Goal: Task Accomplishment & Management: Complete application form

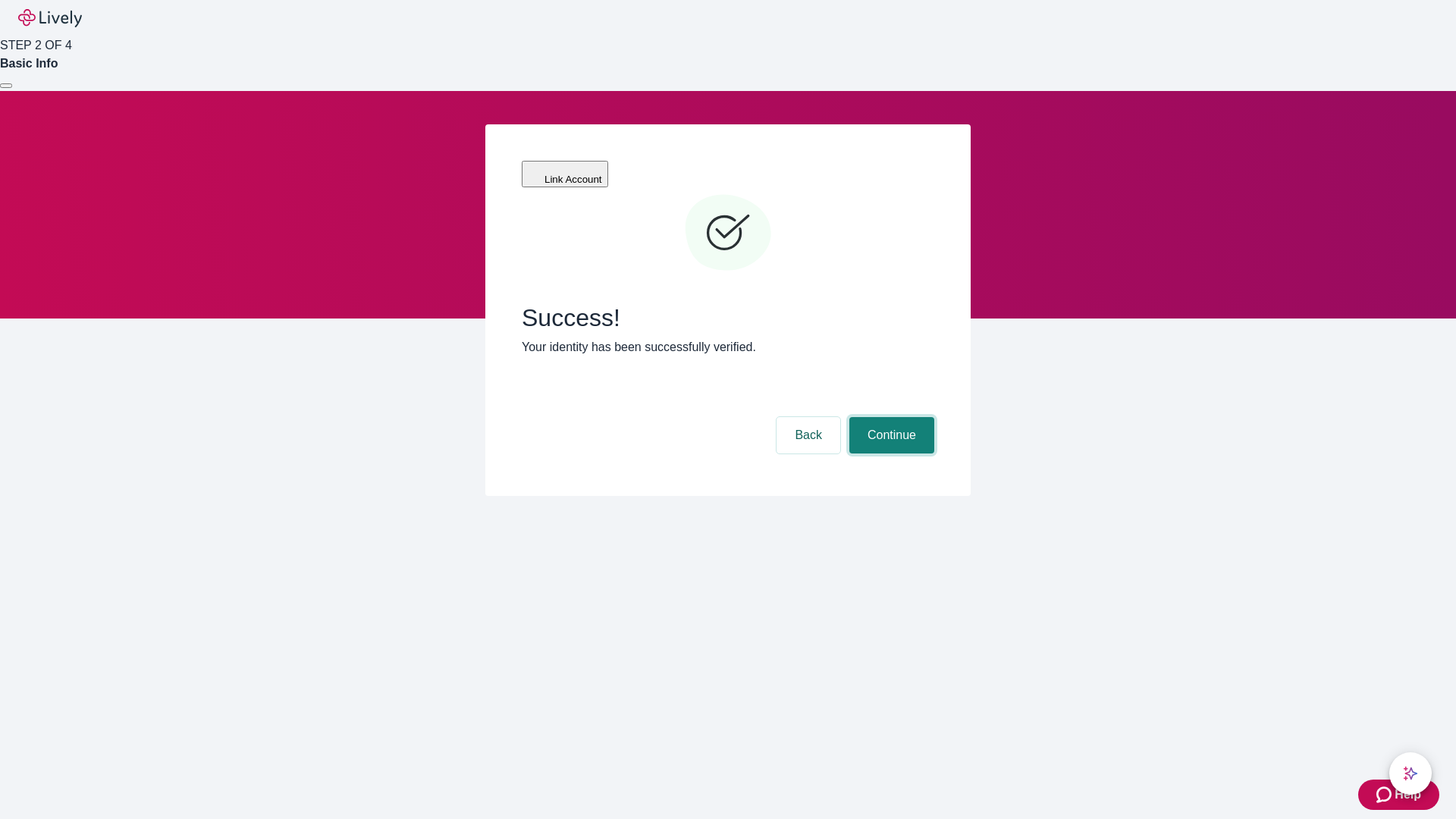
click at [890, 417] on button "Continue" at bounding box center [892, 435] width 85 height 37
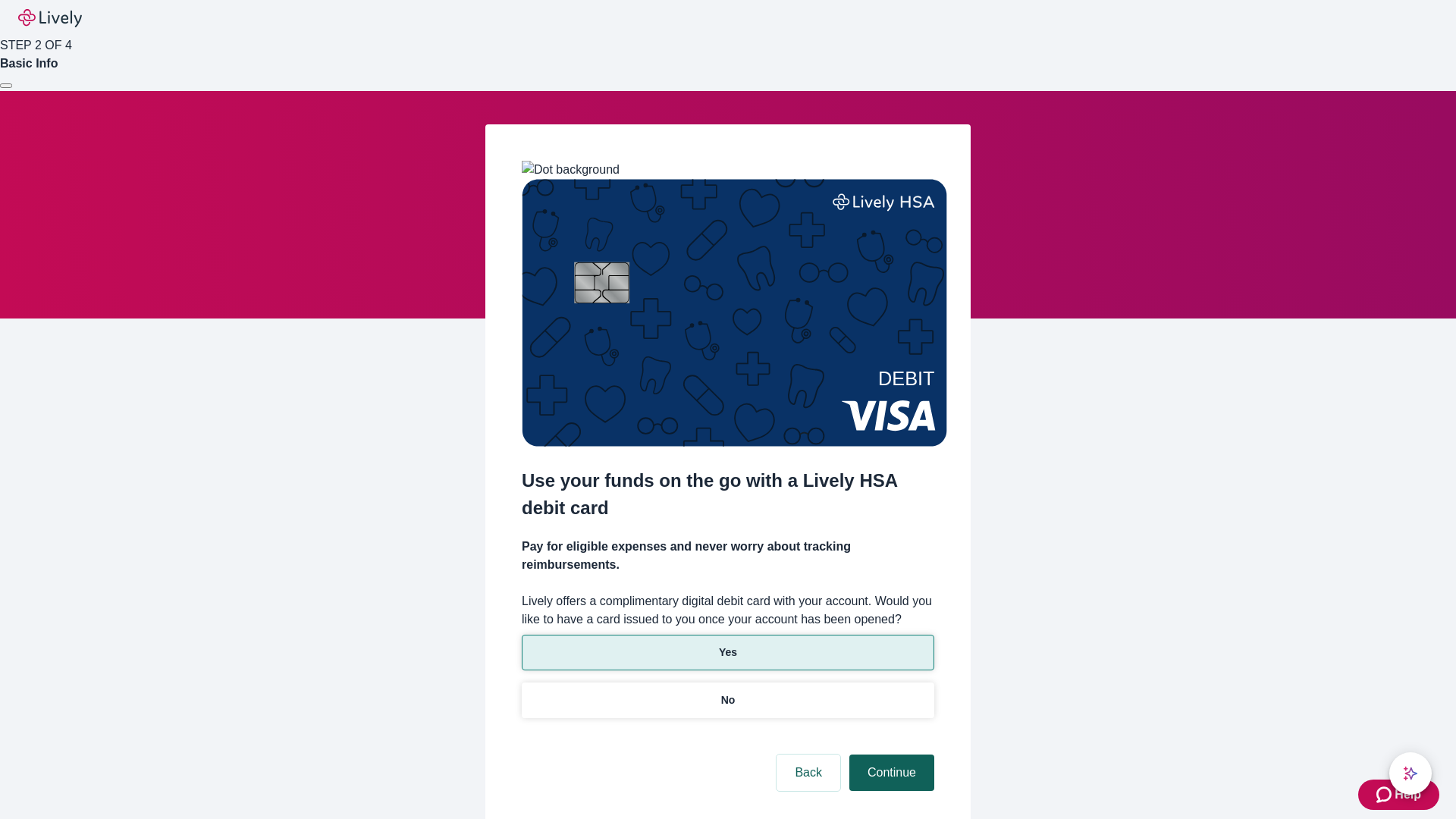
click at [728, 644] on p "Yes" at bounding box center [728, 652] width 18 height 16
click at [890, 754] on button "Continue" at bounding box center [892, 772] width 85 height 37
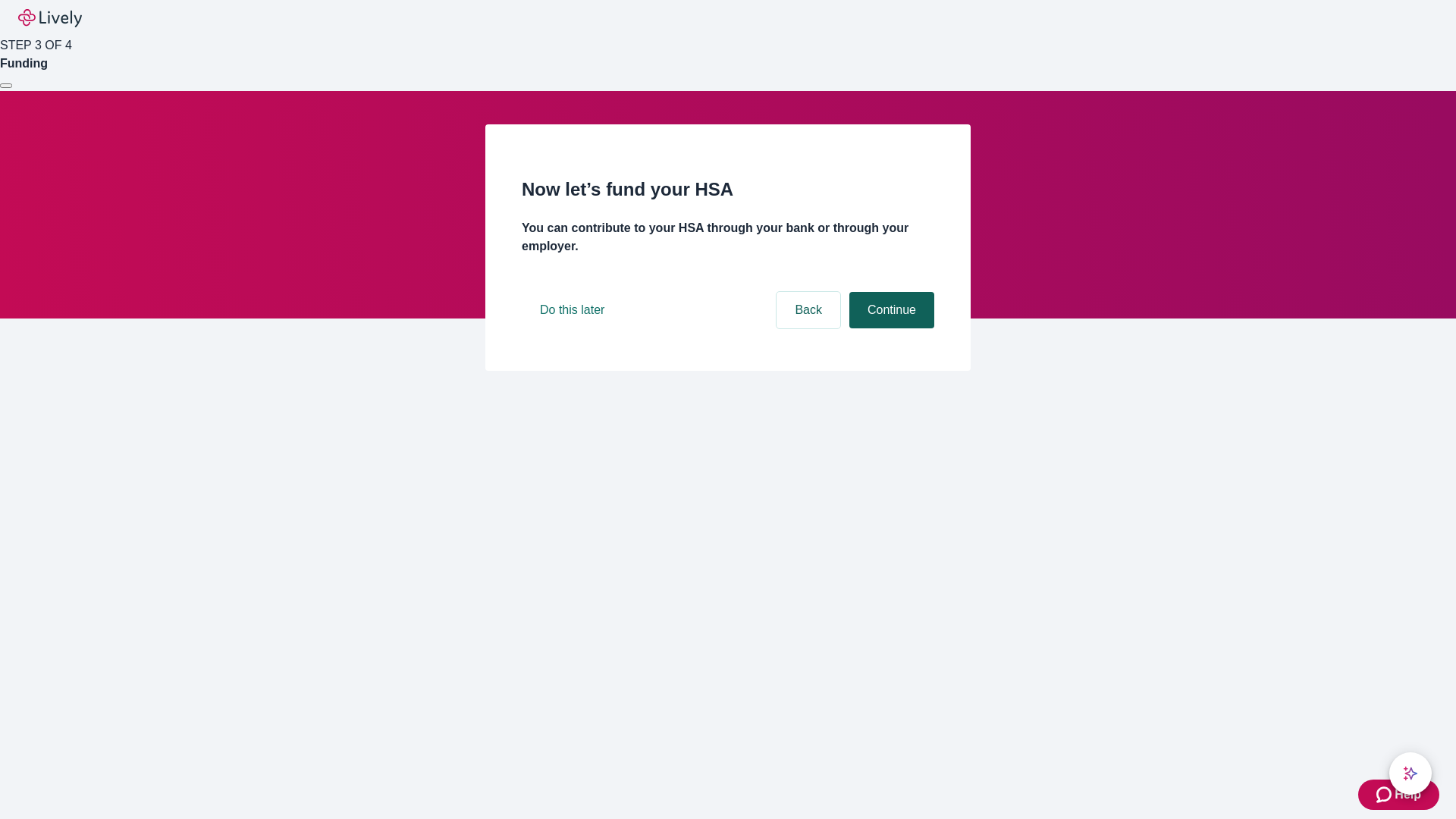
click at [890, 328] on button "Continue" at bounding box center [892, 310] width 85 height 37
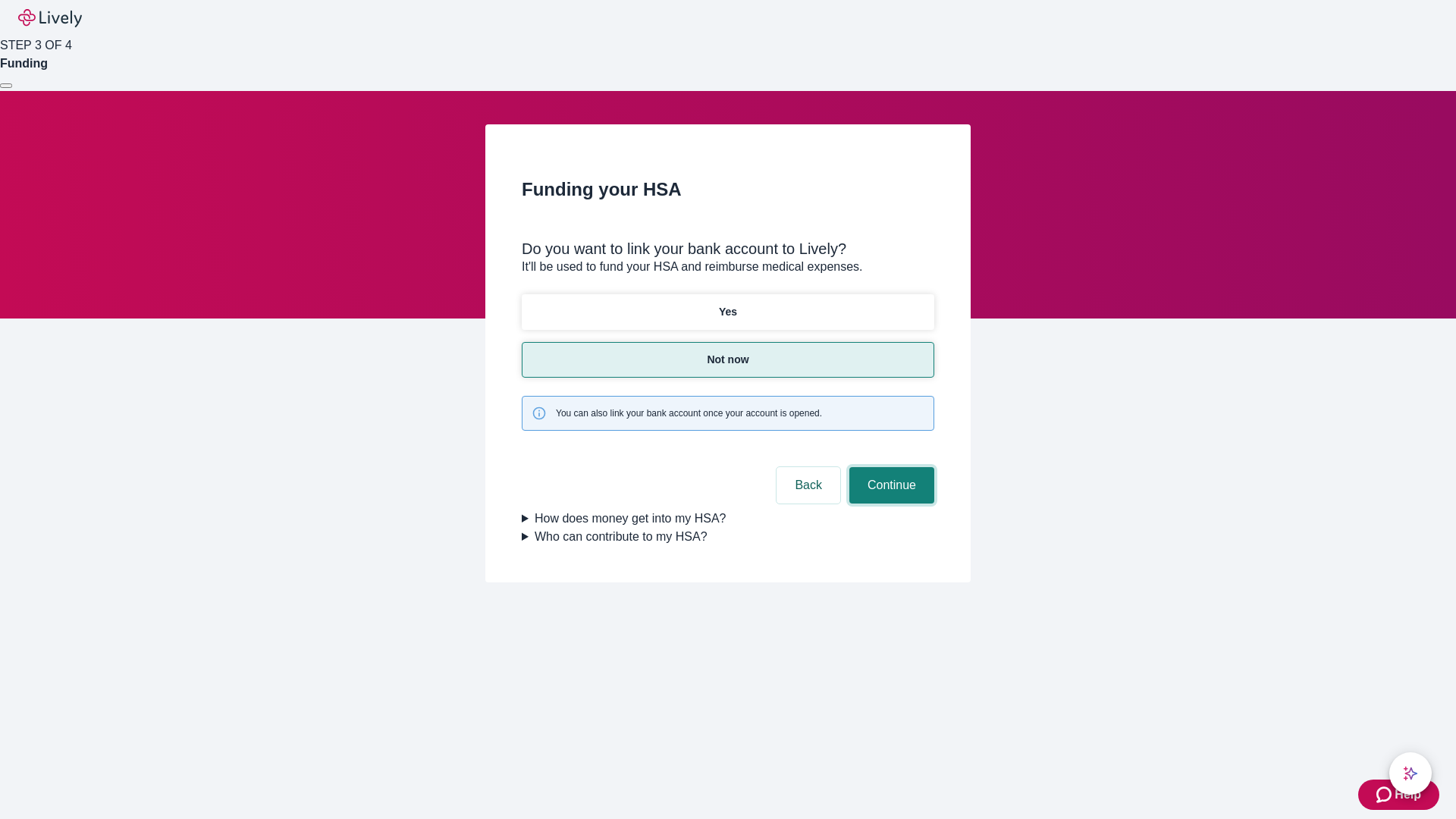
click at [890, 467] on button "Continue" at bounding box center [892, 485] width 85 height 37
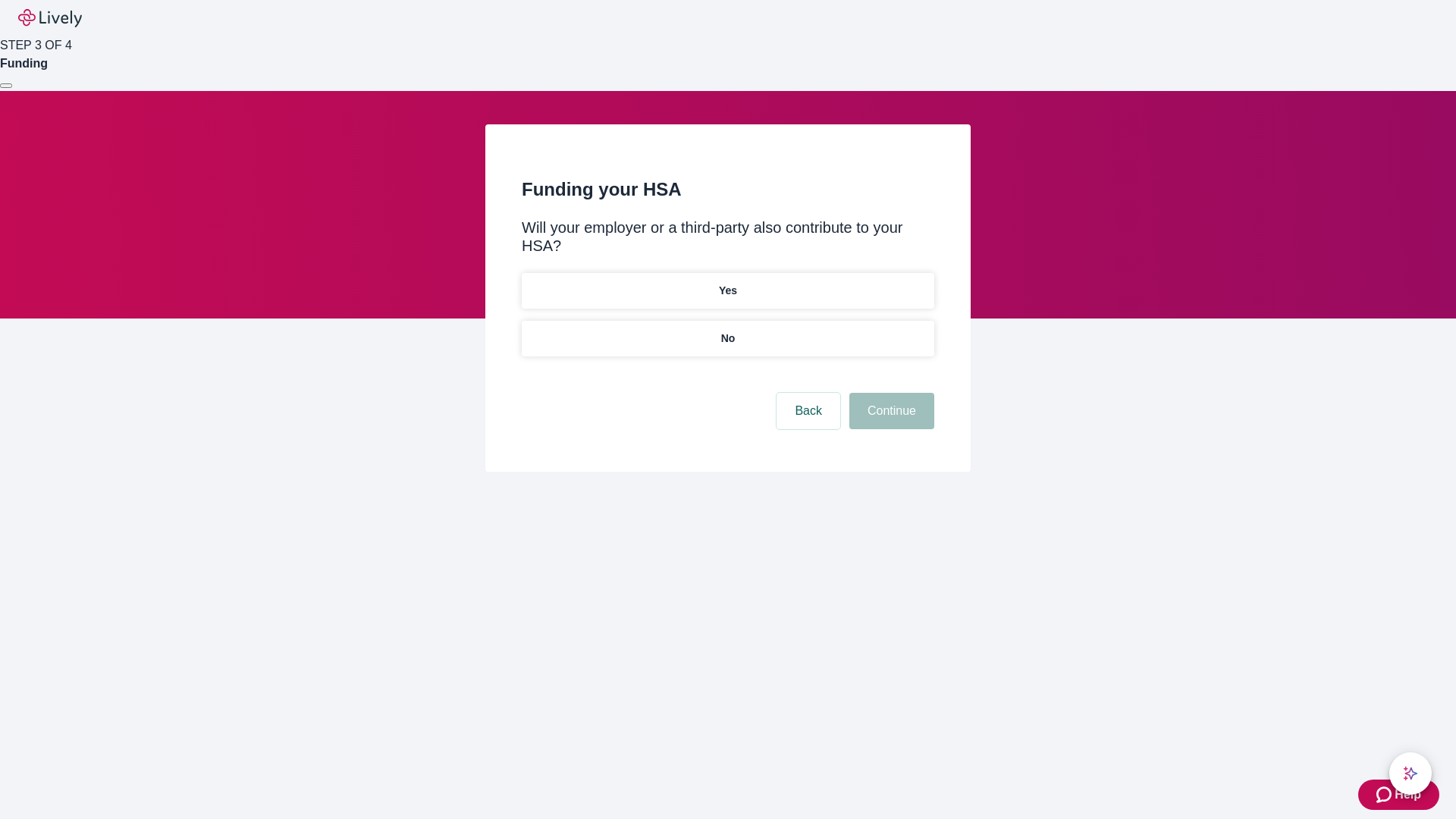
click at [728, 331] on p "No" at bounding box center [728, 339] width 14 height 16
click at [890, 392] on button "Continue" at bounding box center [892, 410] width 85 height 37
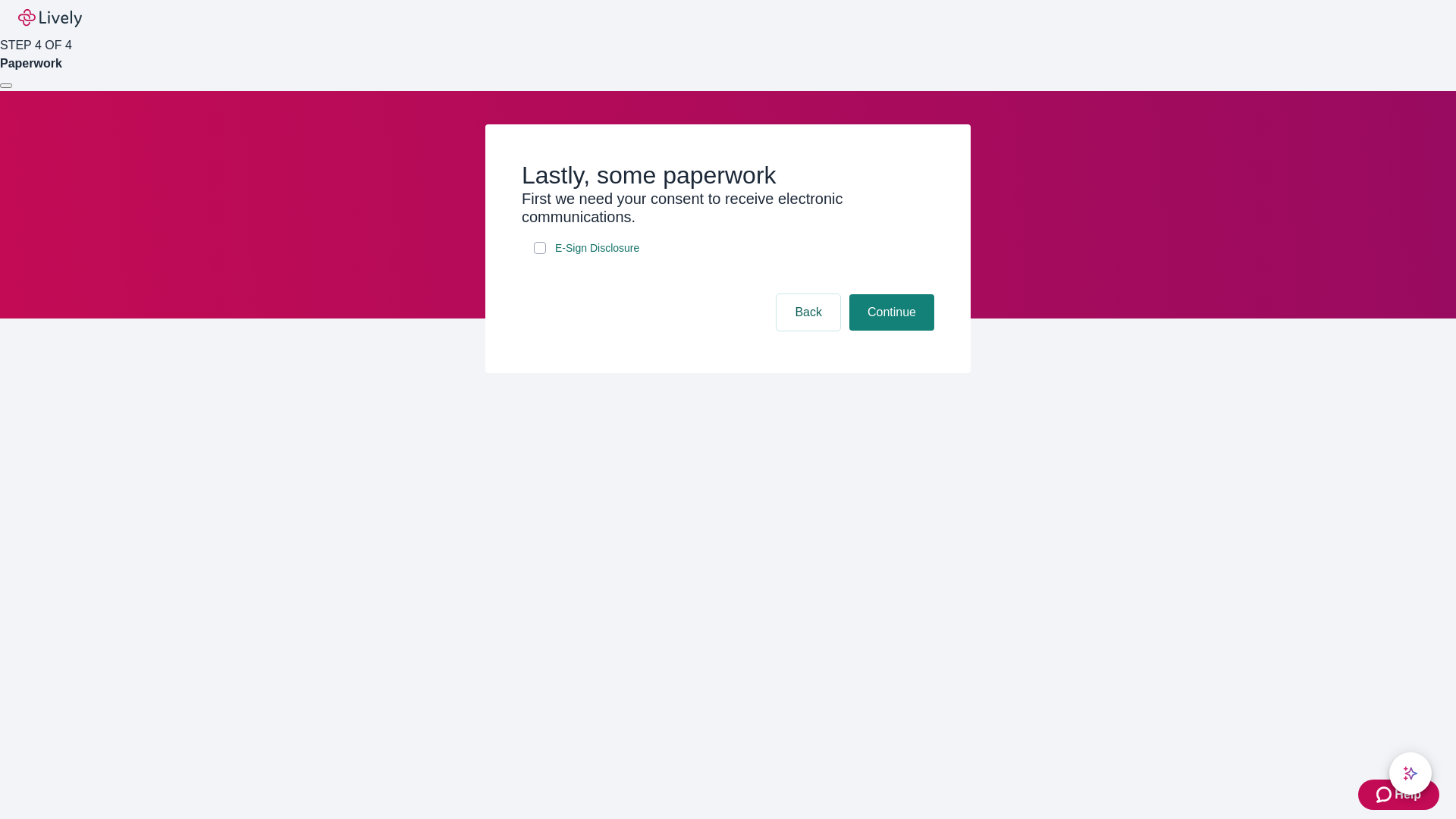
click at [540, 254] on input "E-Sign Disclosure" at bounding box center [540, 248] width 13 height 13
checkbox input "true"
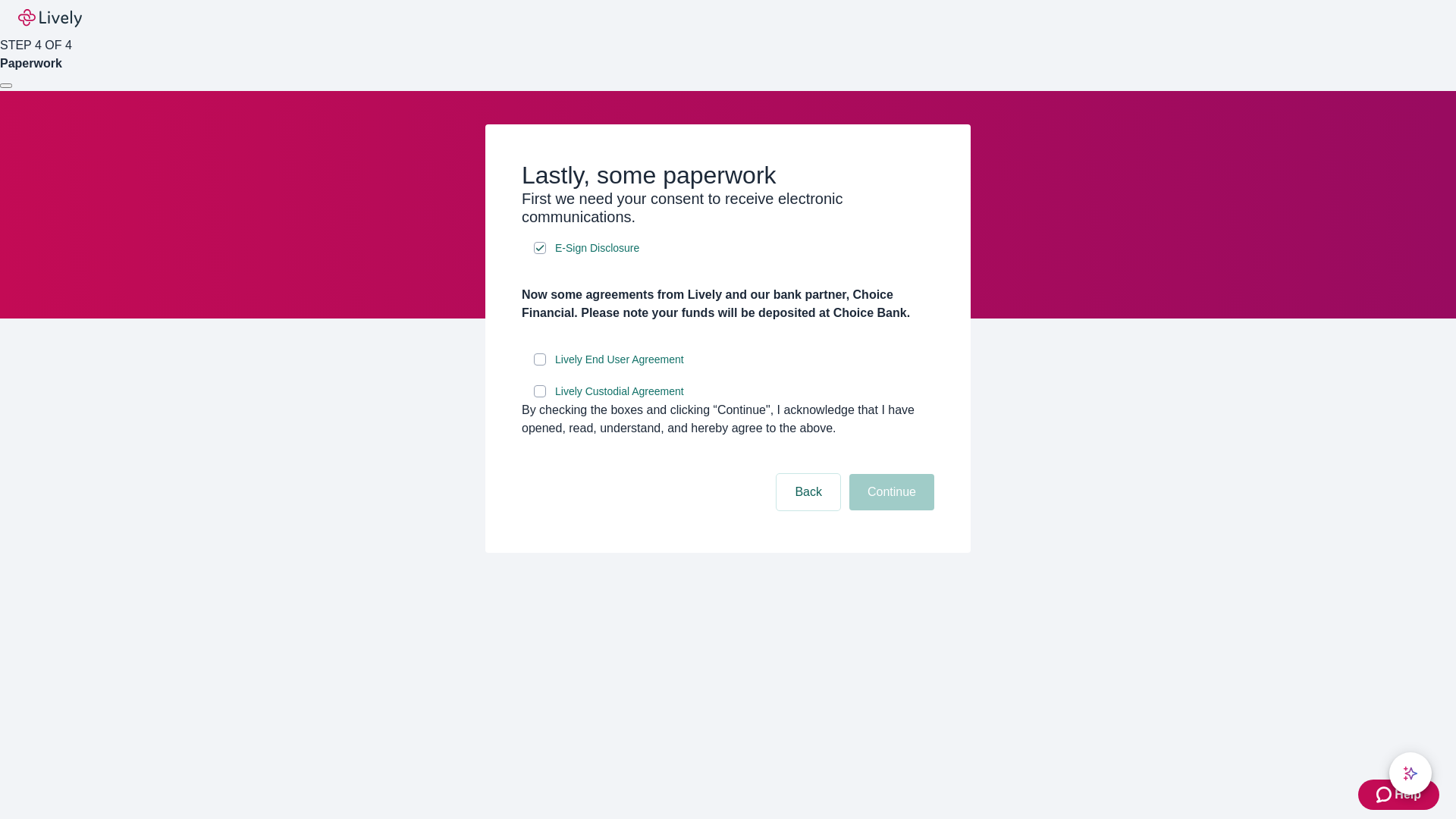
click at [540, 366] on input "Lively End User Agreement" at bounding box center [540, 359] width 13 height 13
checkbox input "true"
click at [540, 397] on input "Lively Custodial Agreement" at bounding box center [540, 392] width 13 height 13
checkbox input "true"
click at [890, 511] on button "Continue" at bounding box center [892, 492] width 85 height 37
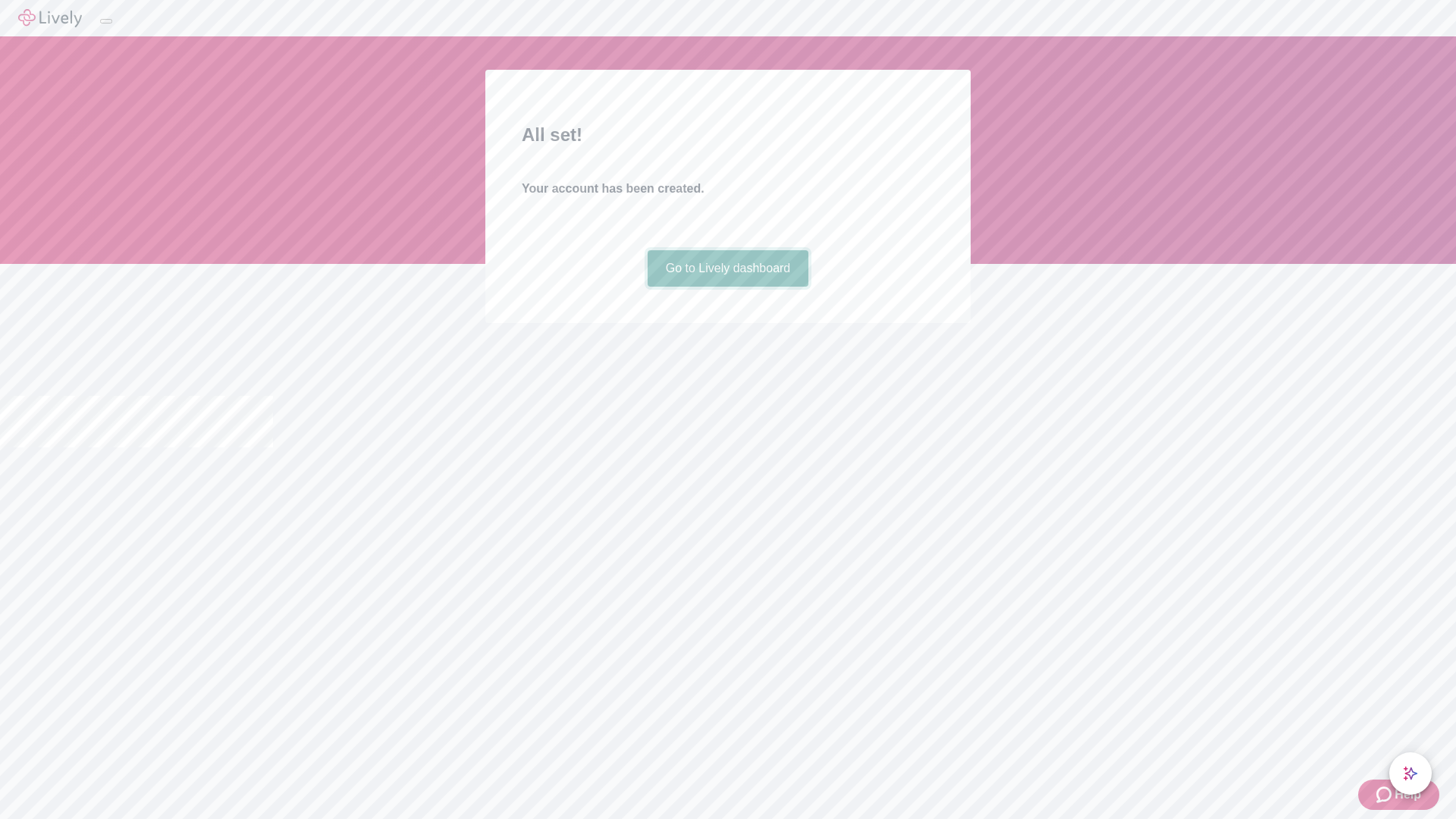
click at [728, 287] on link "Go to Lively dashboard" at bounding box center [728, 268] width 161 height 37
